Goal: Check status: Check status

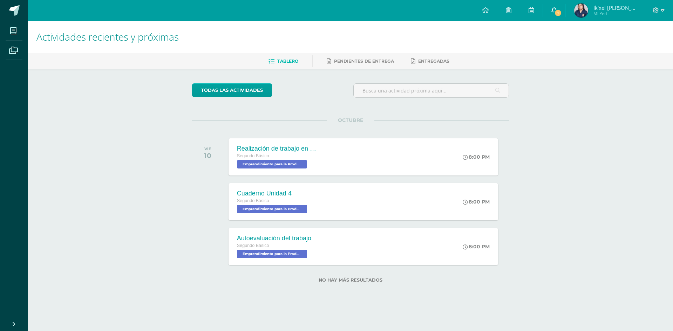
click at [562, 6] on link "1" at bounding box center [554, 10] width 22 height 21
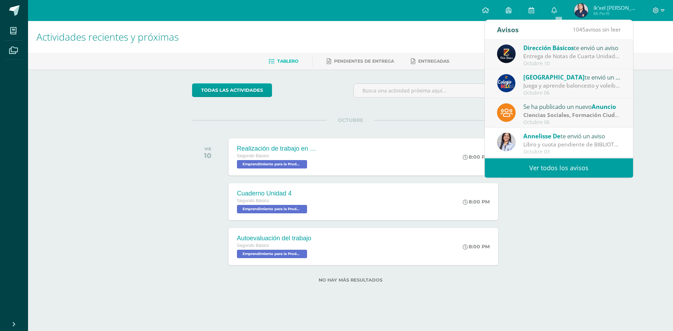
click at [544, 105] on div "Se ha publicado un nuevo Anuncio" at bounding box center [571, 106] width 97 height 9
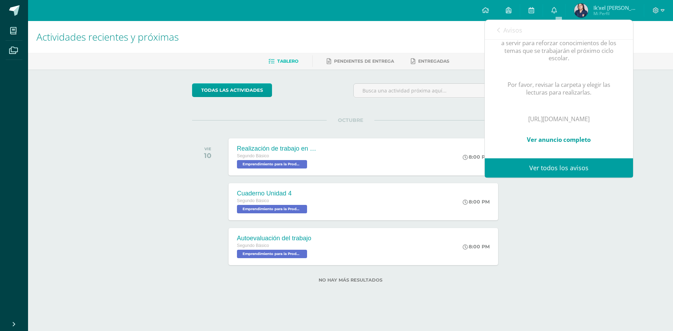
scroll to position [194, 0]
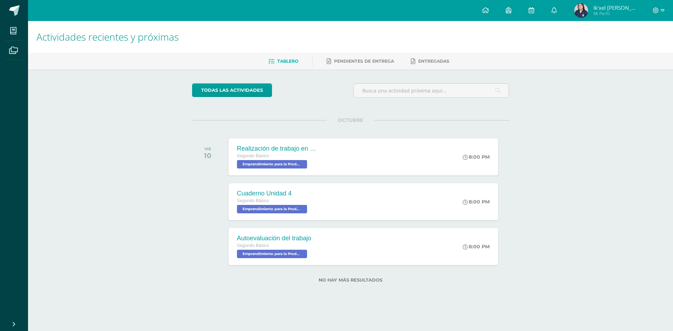
click at [583, 16] on img at bounding box center [581, 11] width 14 height 14
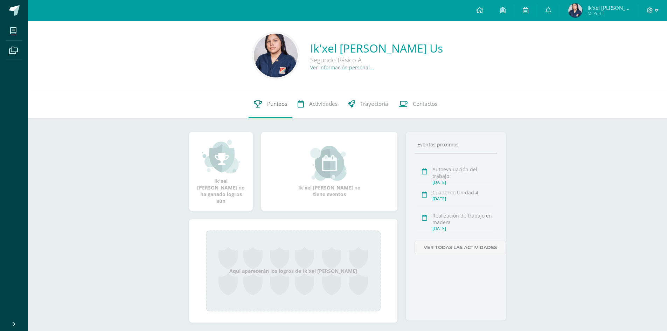
click at [261, 105] on icon at bounding box center [258, 103] width 8 height 7
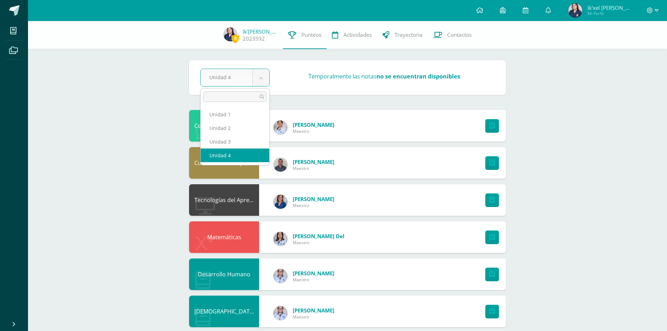
select select "Unidad 1"
